Goal: Information Seeking & Learning: Learn about a topic

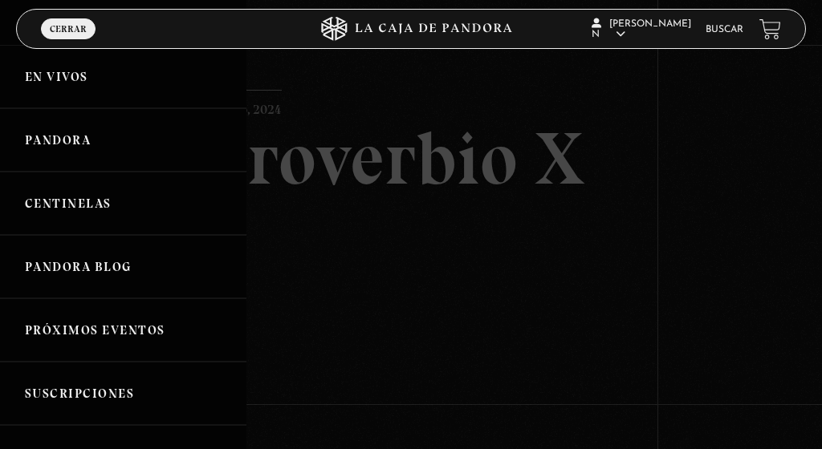
scroll to position [146, 0]
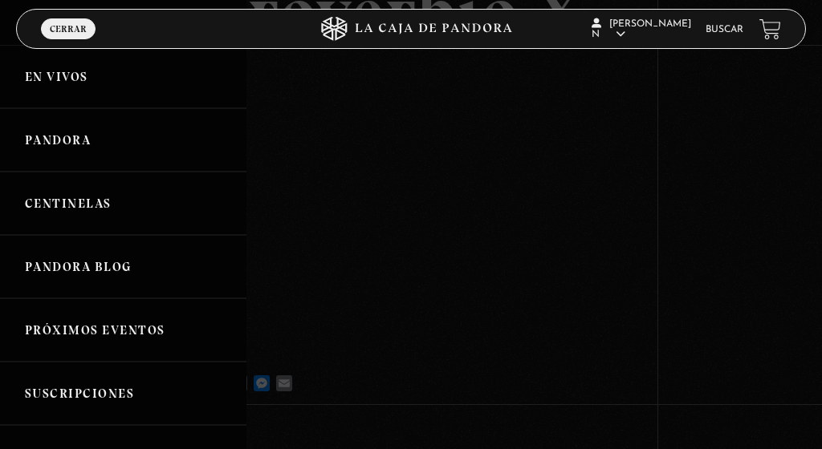
click at [51, 211] on link "Centinelas" at bounding box center [123, 203] width 246 height 63
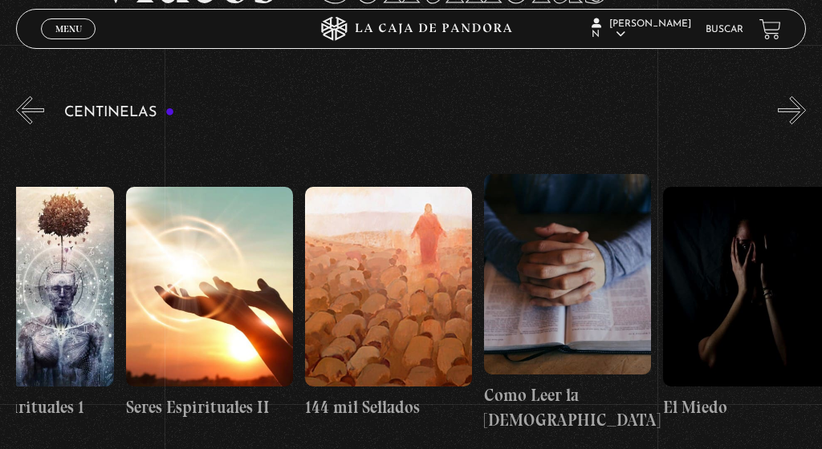
scroll to position [0, 16825]
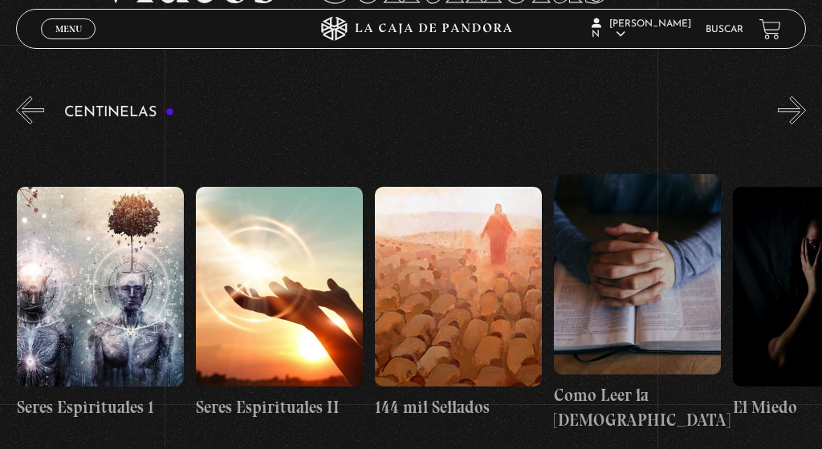
click at [714, 28] on link "Buscar" at bounding box center [724, 30] width 38 height 10
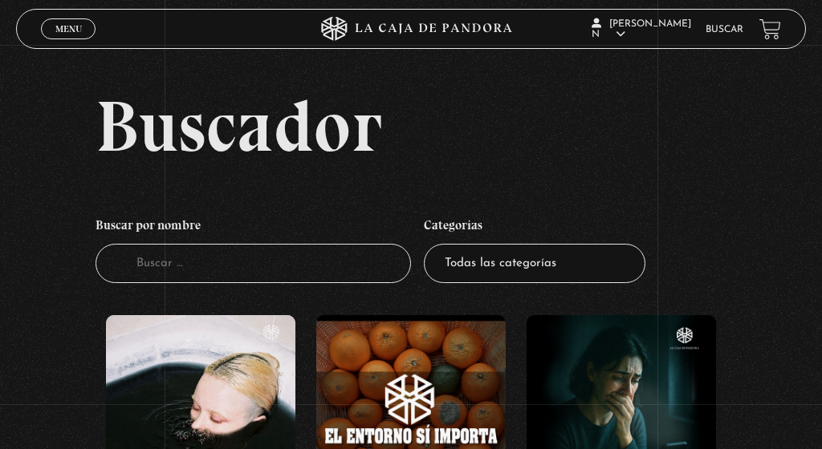
click at [323, 283] on input "Buscador" at bounding box center [252, 263] width 315 height 39
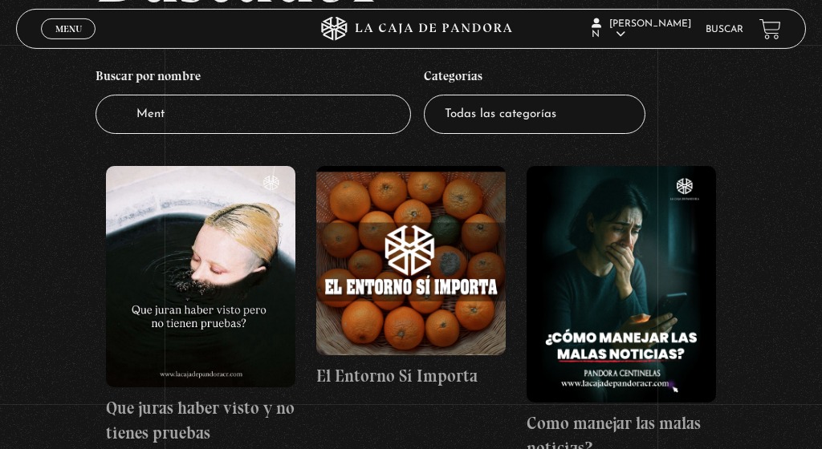
type input "Mente"
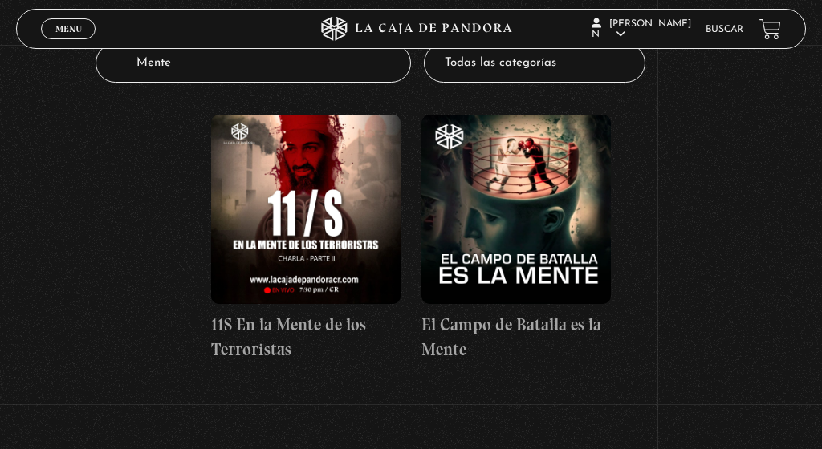
scroll to position [201, 0]
click at [547, 194] on figure at bounding box center [515, 209] width 189 height 189
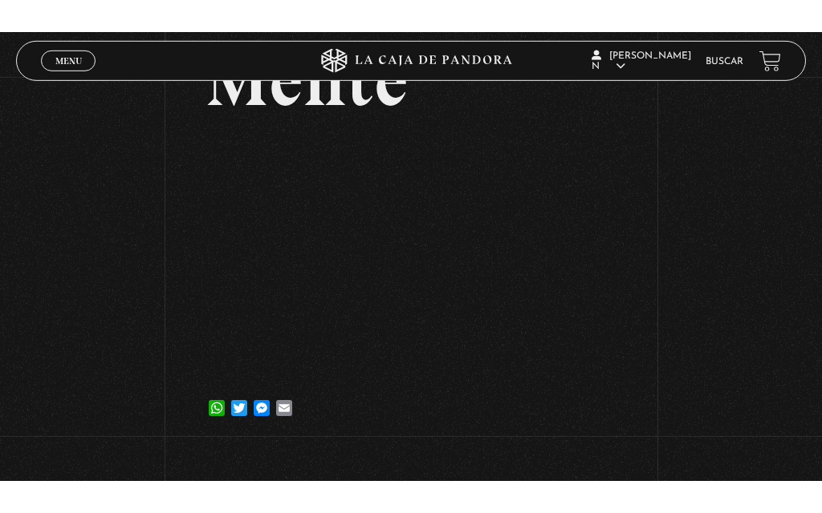
scroll to position [278, 0]
